Goal: Transaction & Acquisition: Purchase product/service

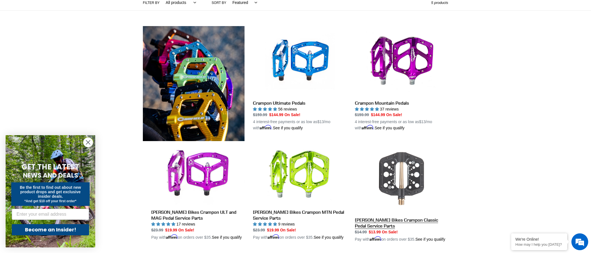
scroll to position [52, 0]
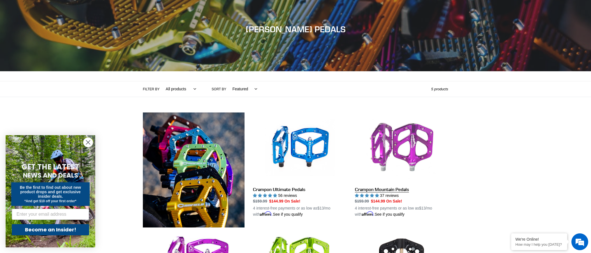
click at [408, 145] on link "Crampon Mountain Pedals" at bounding box center [401, 164] width 93 height 105
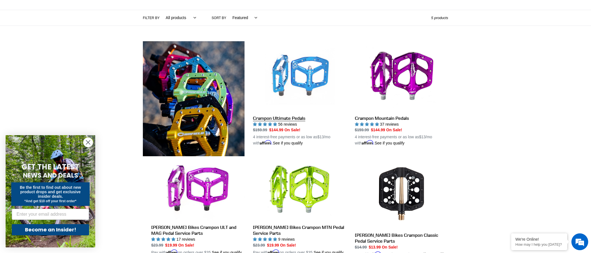
scroll to position [147, 0]
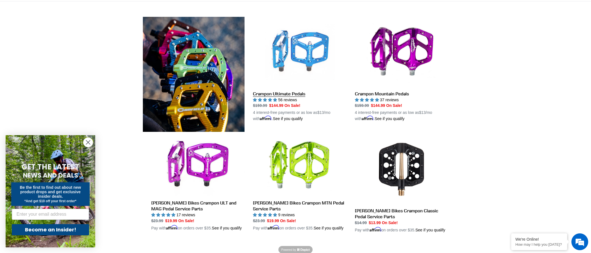
click at [282, 50] on link "Crampon Ultimate Pedals" at bounding box center [299, 69] width 93 height 105
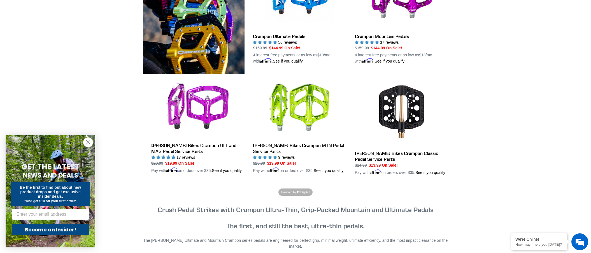
scroll to position [235, 0]
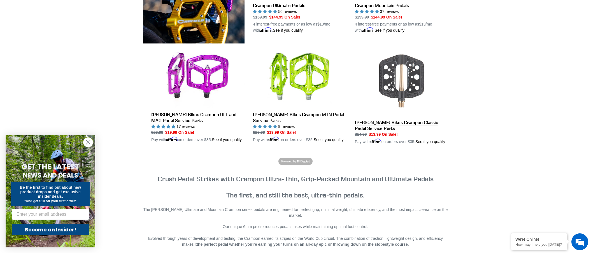
click at [410, 73] on link "Canfield Bikes Crampon Classic Pedal Service Parts" at bounding box center [401, 94] width 93 height 99
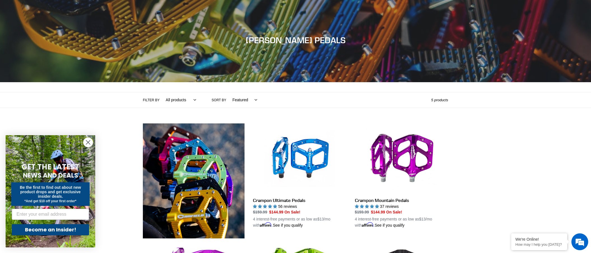
scroll to position [94, 0]
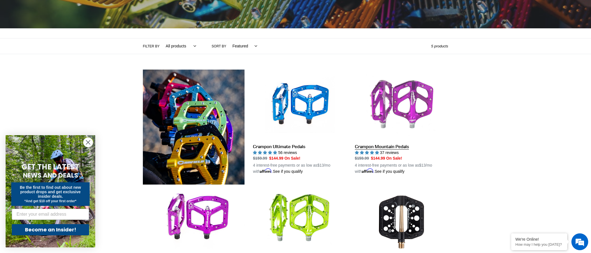
click at [418, 95] on link "Crampon Mountain Pedals" at bounding box center [401, 122] width 93 height 105
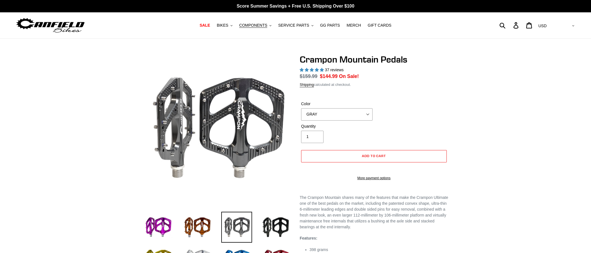
select select "highest-rating"
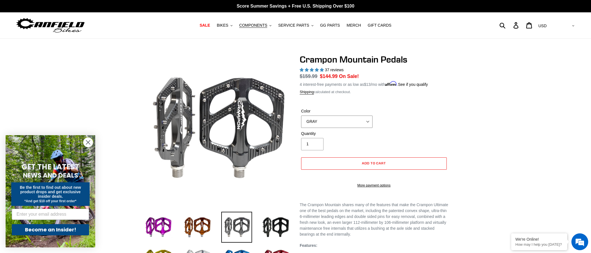
select select "PURPLE"
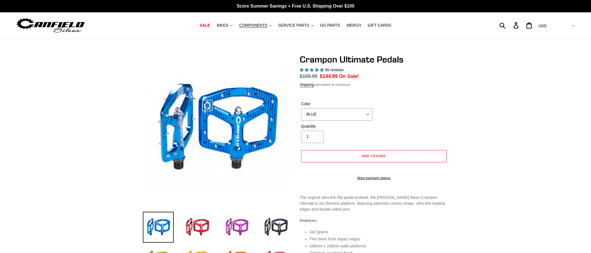
select select "highest-rating"
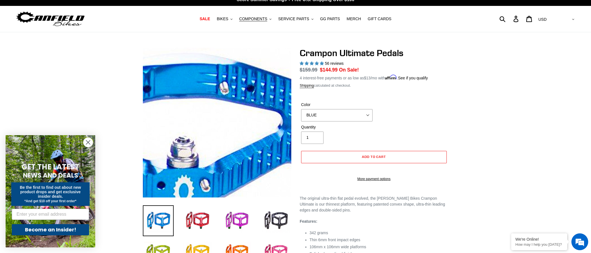
scroll to position [29, 0]
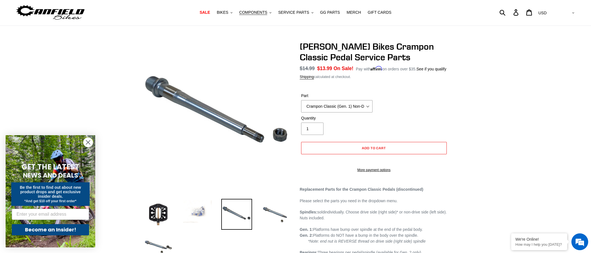
scroll to position [99, 0]
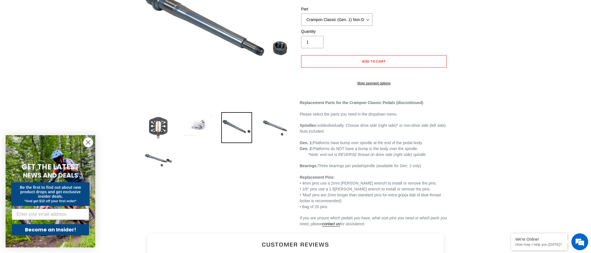
click at [153, 127] on img at bounding box center [158, 127] width 31 height 31
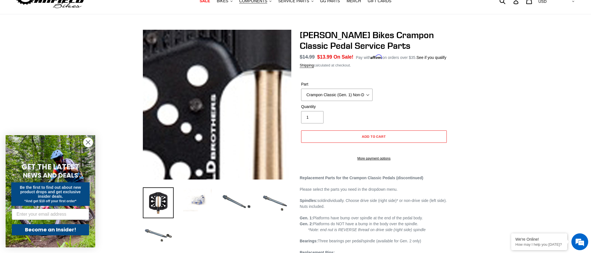
scroll to position [26, 0]
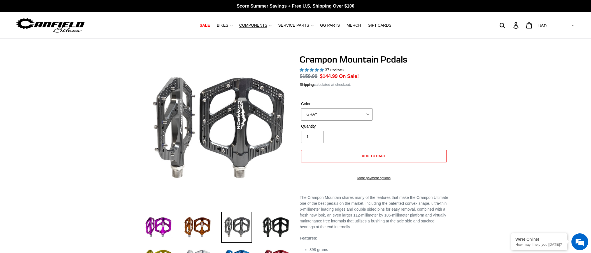
select select "highest-rating"
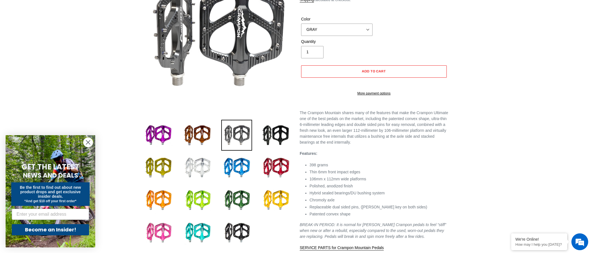
scroll to position [124, 0]
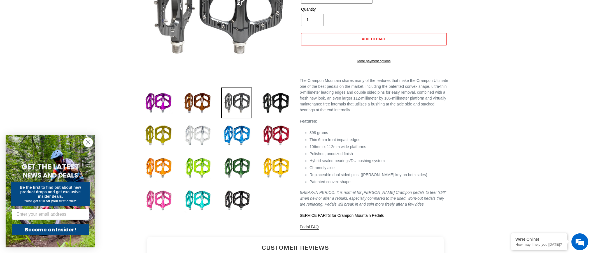
click at [154, 201] on img at bounding box center [158, 200] width 31 height 31
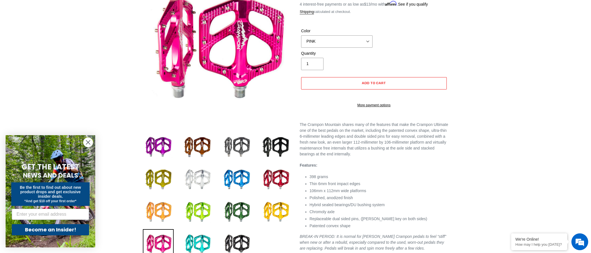
scroll to position [81, 0]
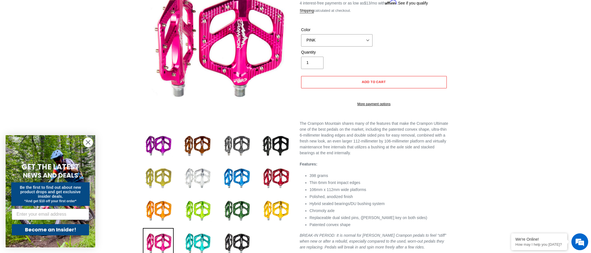
click at [163, 179] on img at bounding box center [158, 178] width 31 height 31
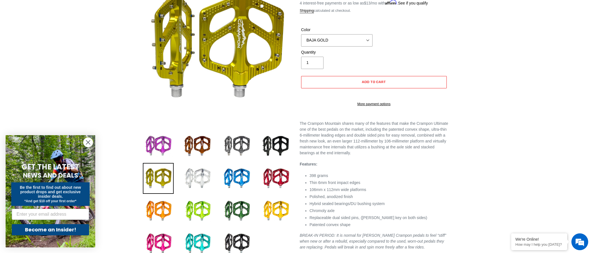
click at [161, 135] on img at bounding box center [158, 145] width 31 height 31
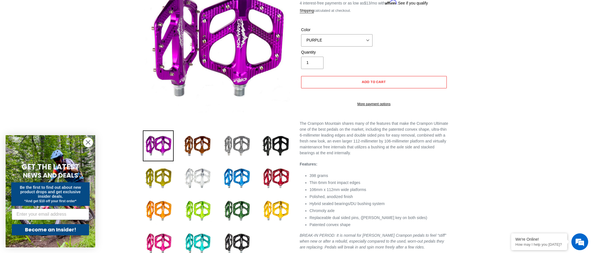
click at [235, 142] on img at bounding box center [236, 145] width 31 height 31
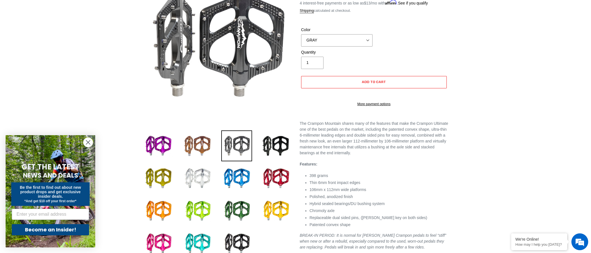
click at [210, 143] on img at bounding box center [197, 145] width 31 height 31
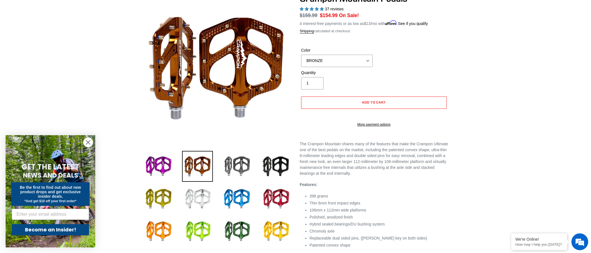
scroll to position [62, 0]
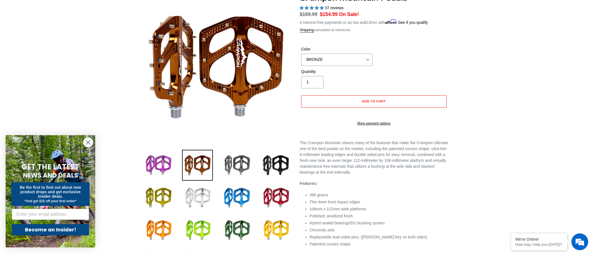
click at [167, 166] on img at bounding box center [158, 165] width 31 height 31
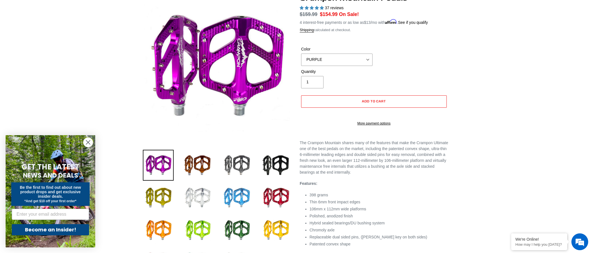
click at [241, 196] on img at bounding box center [236, 197] width 31 height 31
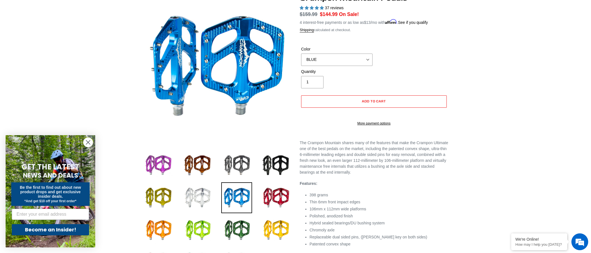
click at [163, 163] on img at bounding box center [158, 165] width 31 height 31
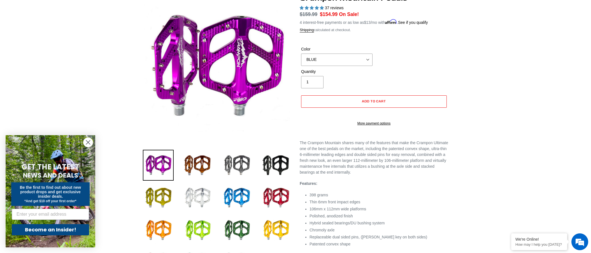
select select "PURPLE"
click at [366, 101] on span "Add to cart" at bounding box center [374, 101] width 24 height 4
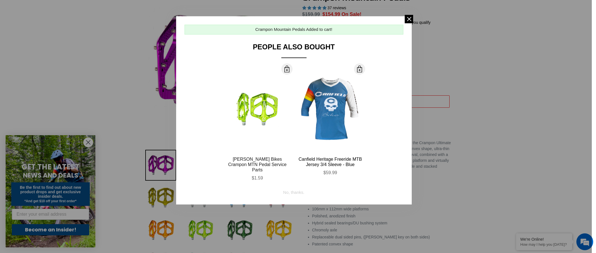
click at [254, 162] on div "Canfield Bikes Crampon MTN Pedal Service Parts" at bounding box center [257, 164] width 64 height 16
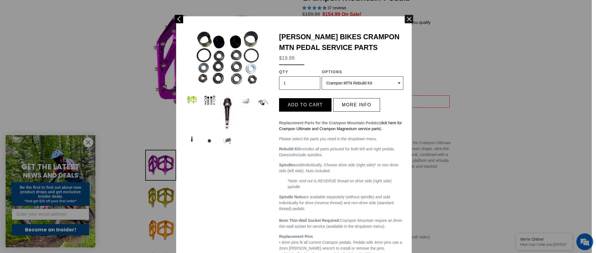
click at [410, 20] on span at bounding box center [408, 19] width 8 height 8
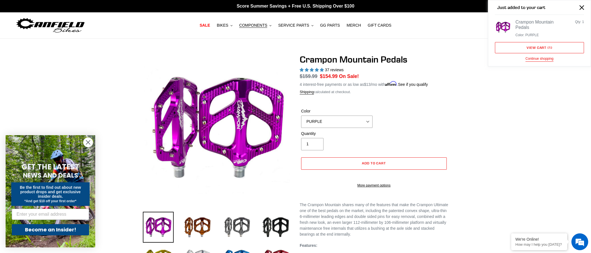
scroll to position [1, 0]
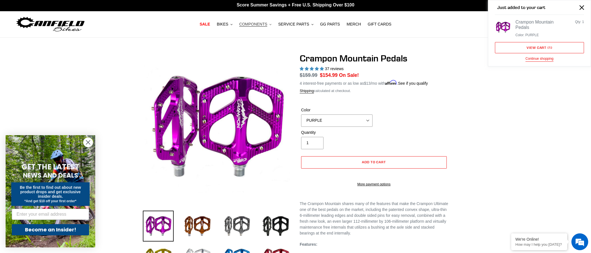
click at [271, 23] on button "COMPONENTS .cls-1{fill:#231f20}" at bounding box center [256, 24] width 38 height 8
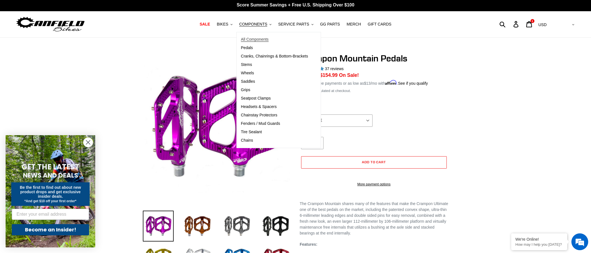
click at [257, 38] on span "All Components" at bounding box center [255, 39] width 28 height 5
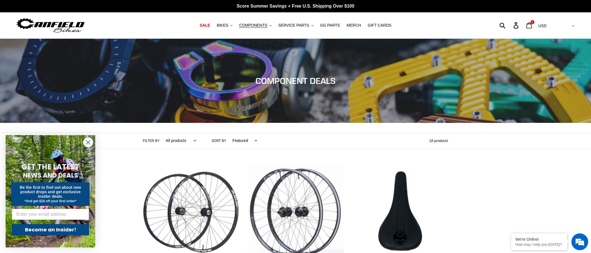
click at [532, 24] on icon at bounding box center [530, 25] width 6 height 6
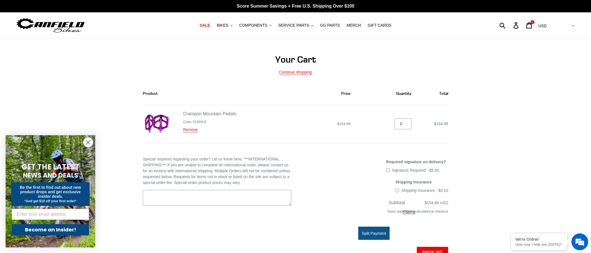
drag, startPoint x: 180, startPoint y: 114, endPoint x: 239, endPoint y: 114, distance: 58.6
click at [239, 114] on div "Crampon Mountain Pedals Color: PURPLE t: e Remove" at bounding box center [208, 123] width 131 height 27
copy div "Crampon Mountain Pedals"
click at [215, 85] on th "Product" at bounding box center [212, 94] width 138 height 22
drag, startPoint x: 240, startPoint y: 113, endPoint x: 186, endPoint y: 110, distance: 53.6
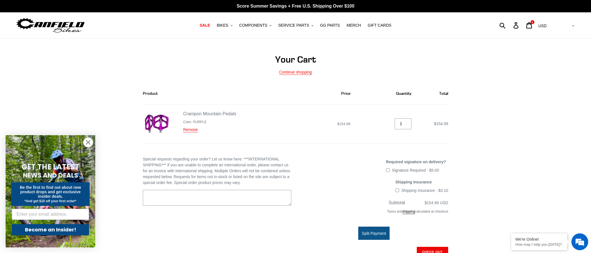
click at [186, 110] on td "Crampon Mountain Pedals Color: PURPLE t: e Remove" at bounding box center [212, 123] width 138 height 39
copy link "Crampon Mountain Pedals"
